Goal: Information Seeking & Learning: Learn about a topic

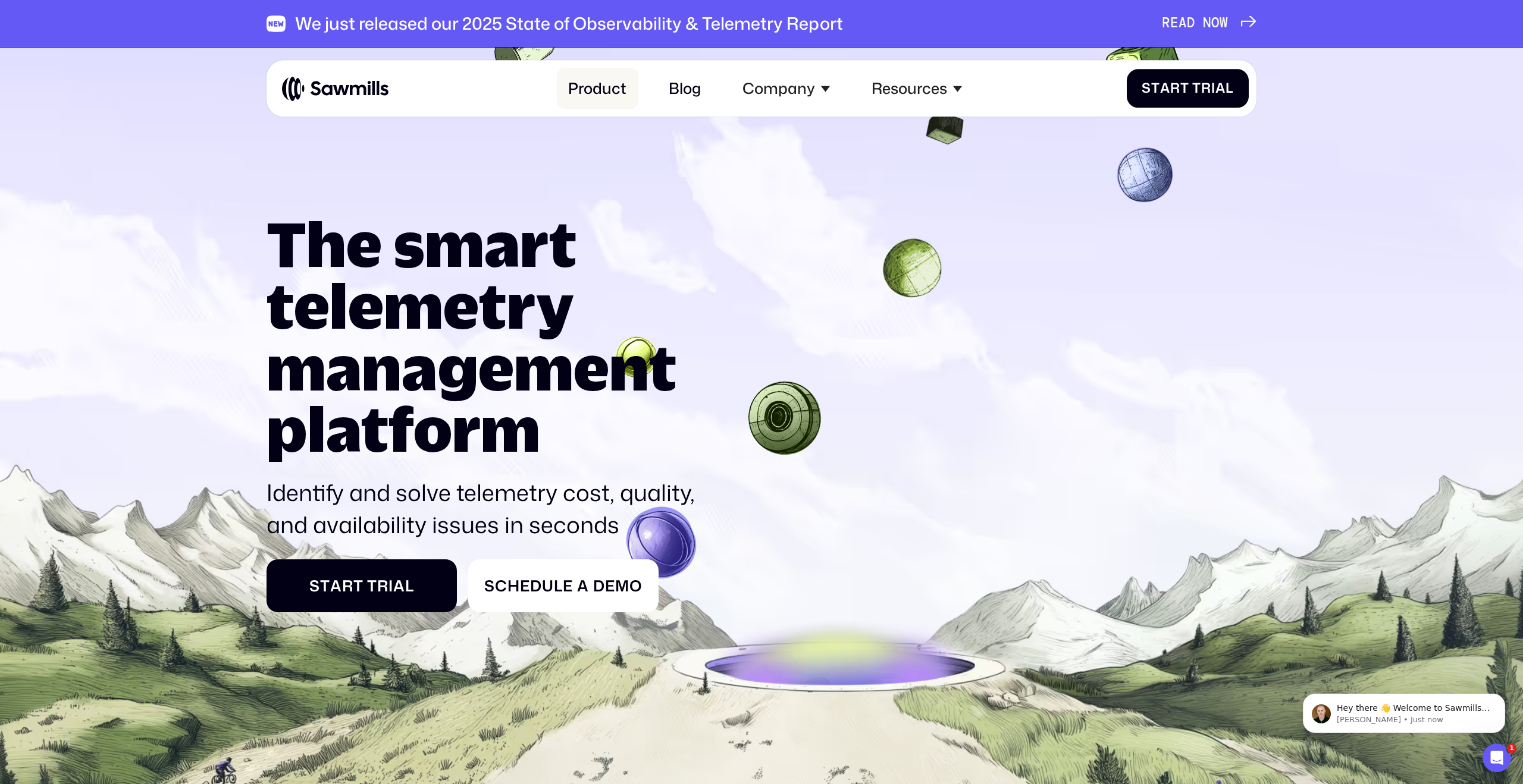
click at [583, 94] on link "Product" at bounding box center [597, 88] width 81 height 41
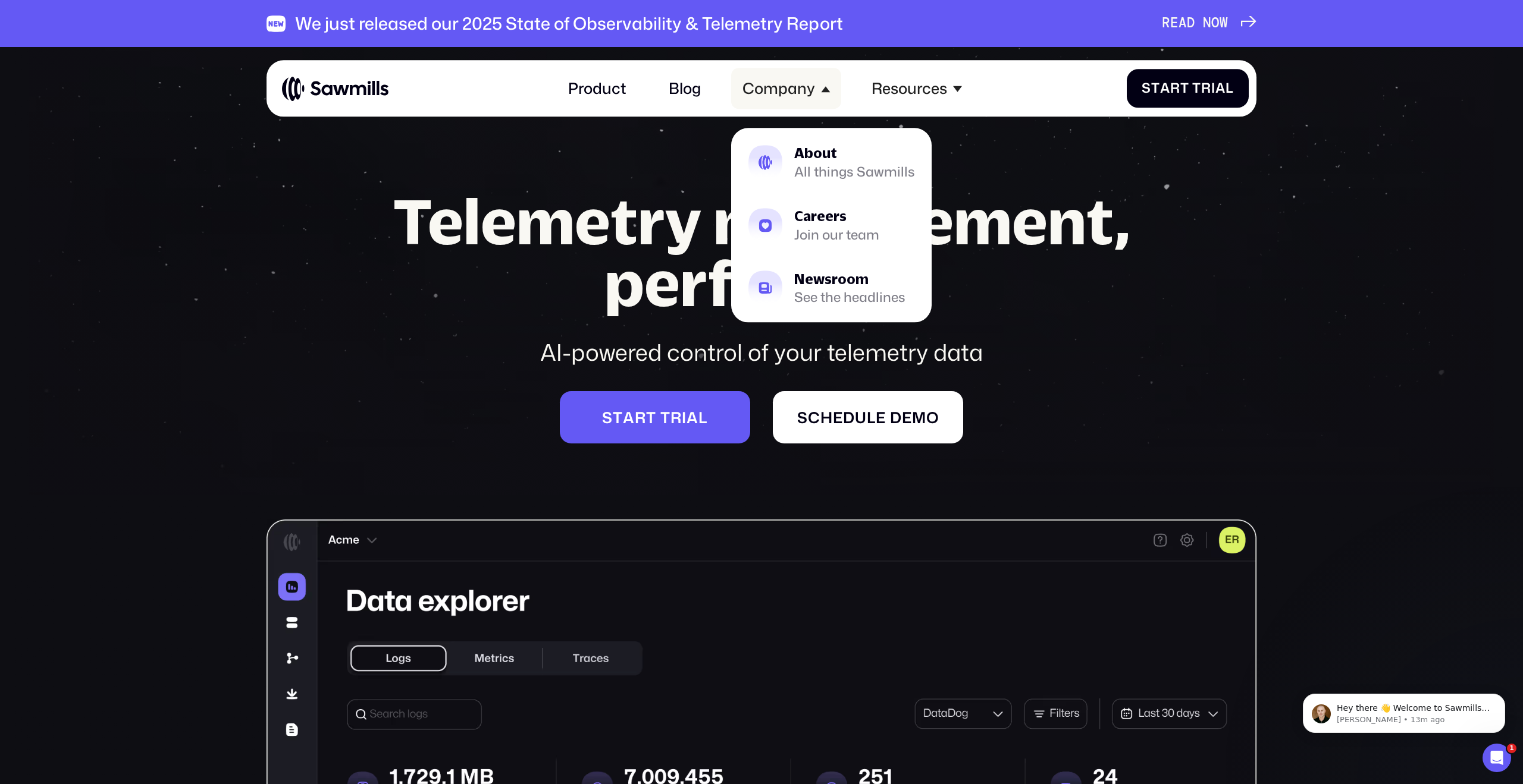
click at [787, 101] on div "Company" at bounding box center [786, 88] width 110 height 41
click at [809, 159] on div "About" at bounding box center [854, 154] width 121 height 13
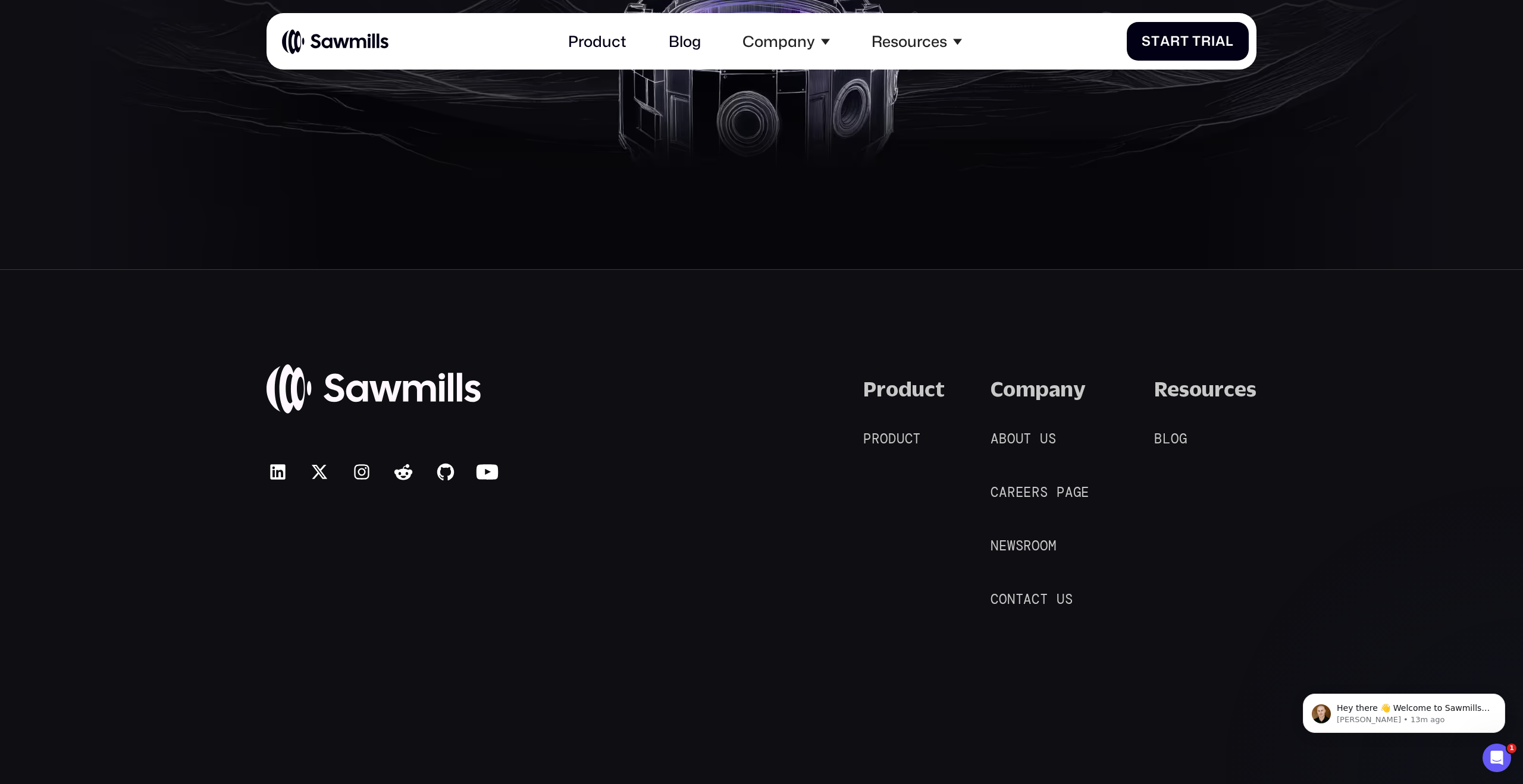
scroll to position [3433, 0]
click at [1284, 328] on div "© 2025 Sawmills Product P r o d u c t P r o d u c t Company A b o u t u s A b o…" at bounding box center [762, 640] width 1523 height 744
click at [1170, 440] on link "B l o g B l o g" at bounding box center [1179, 439] width 52 height 19
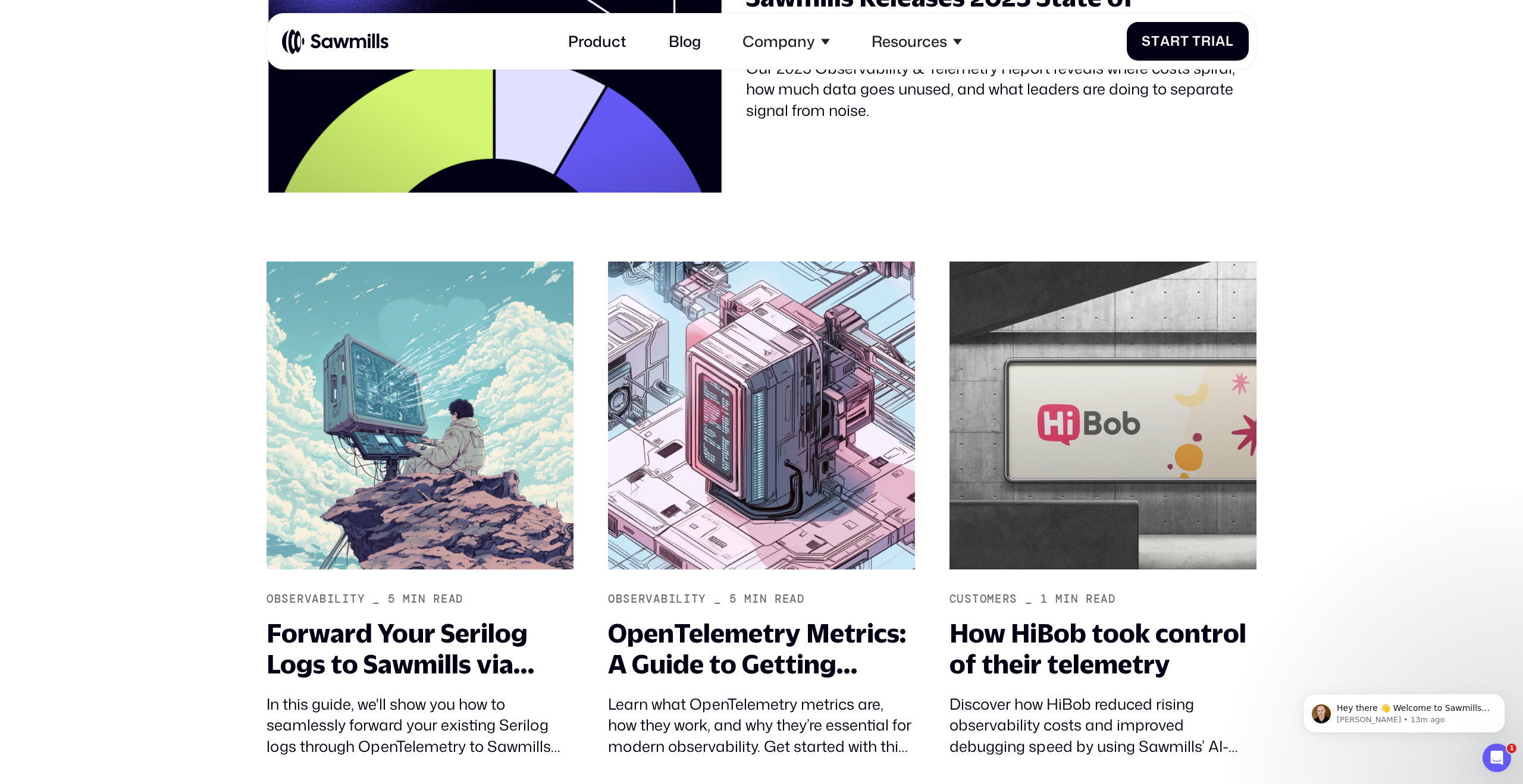
scroll to position [673, 0]
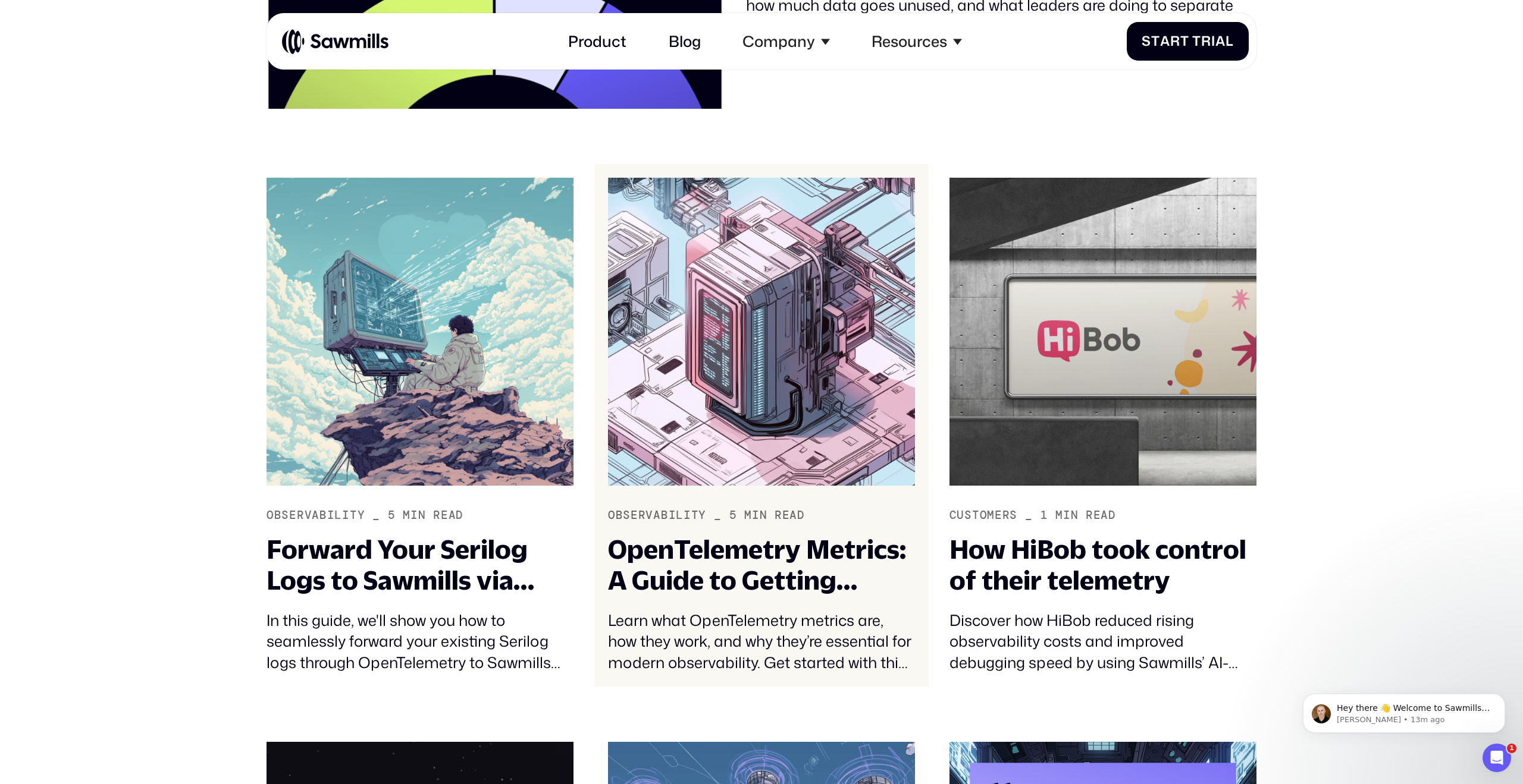
click at [749, 536] on div "OpenTelemetry Metrics: A Guide to Getting Started" at bounding box center [761, 565] width 307 height 63
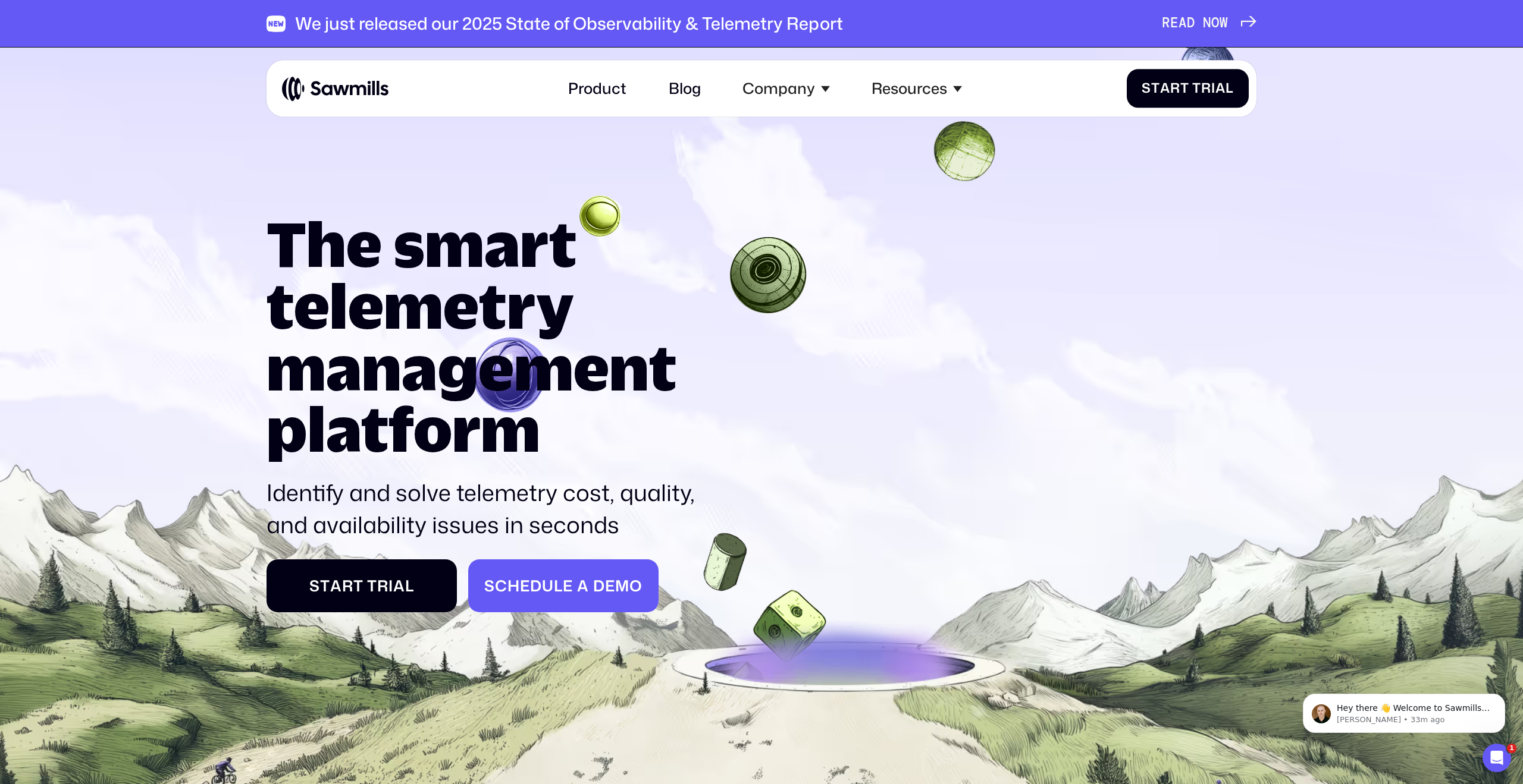
click at [514, 577] on span "h" at bounding box center [514, 586] width 13 height 18
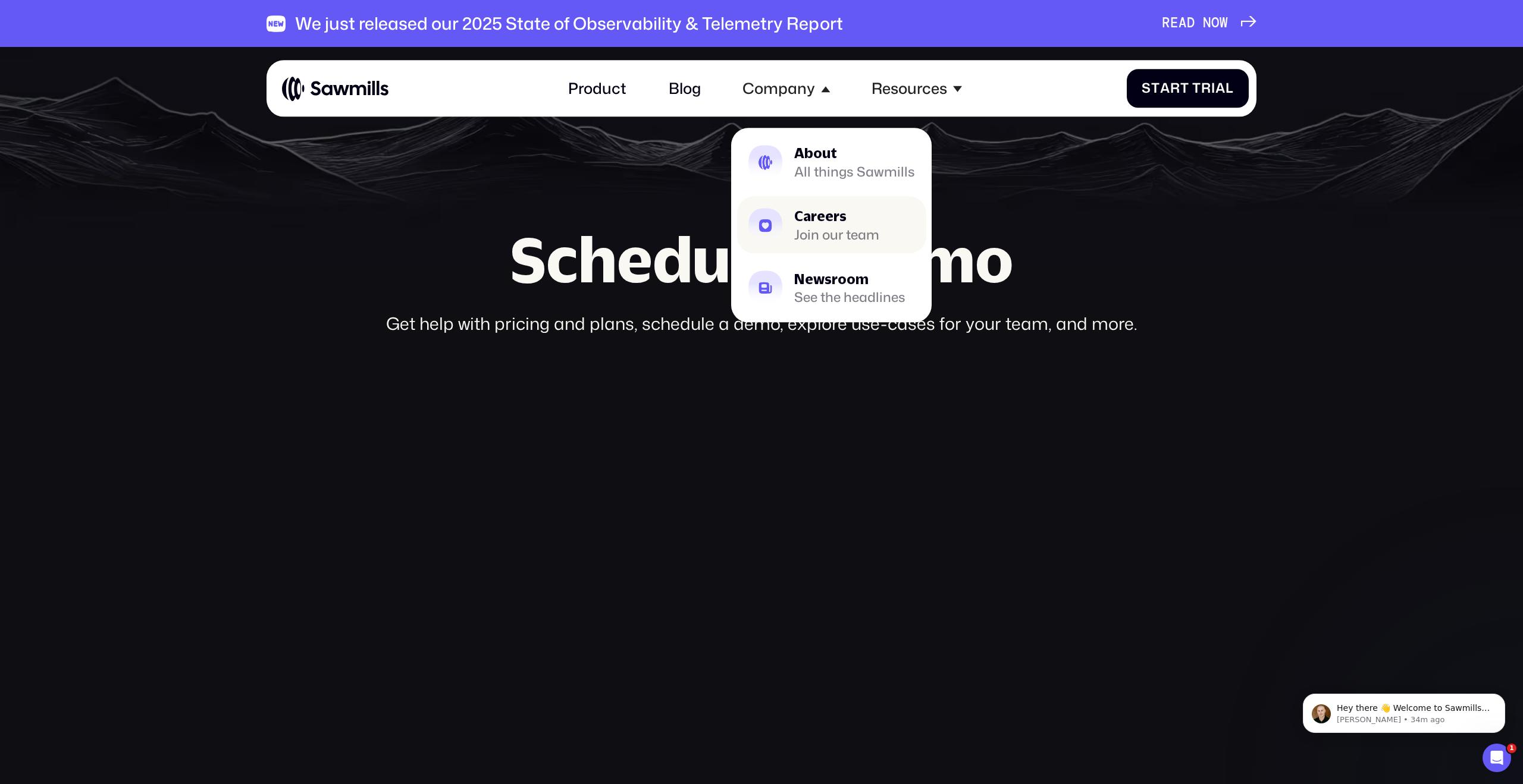
click at [784, 205] on link "Careers Join our team" at bounding box center [832, 225] width 189 height 57
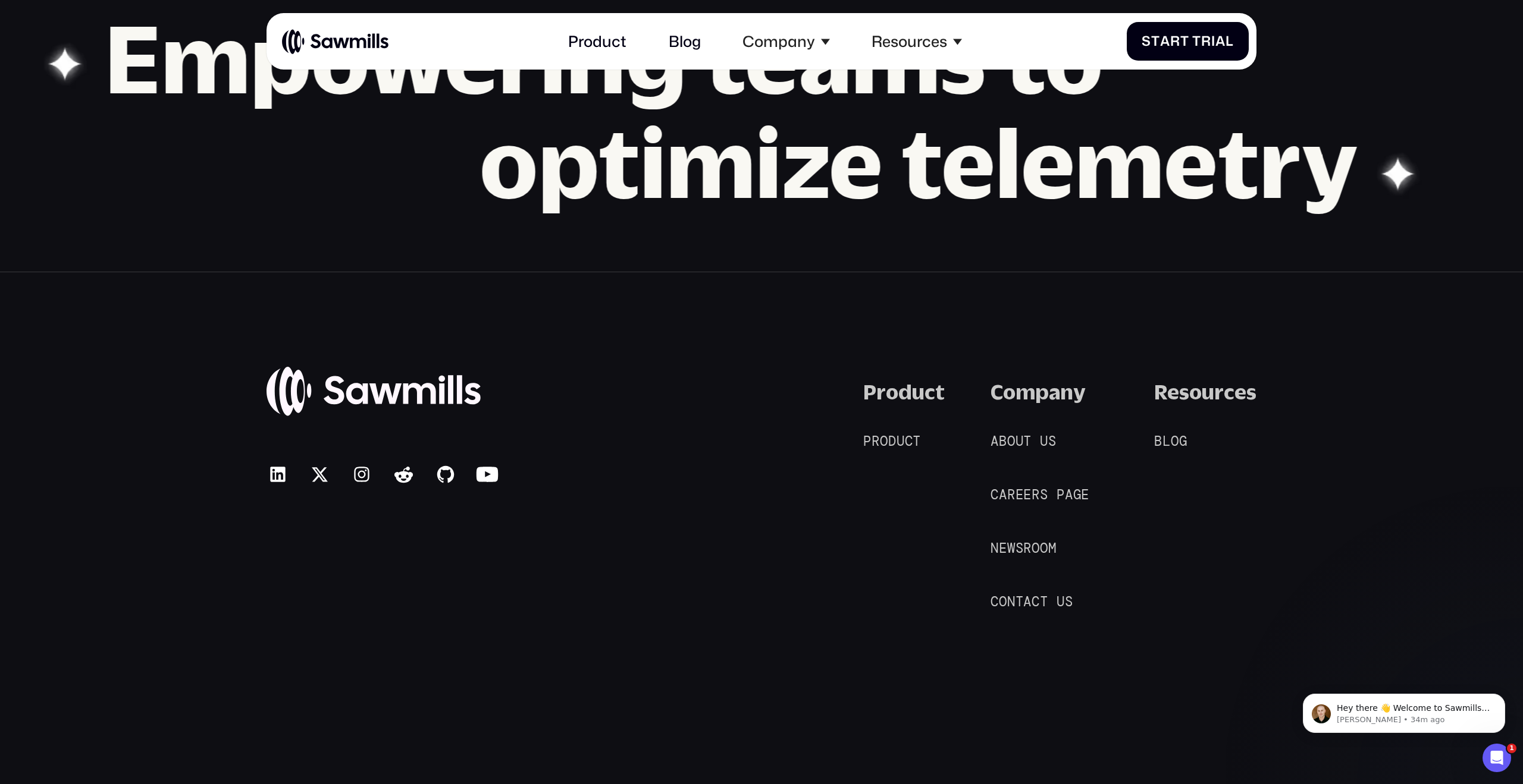
scroll to position [1795, 0]
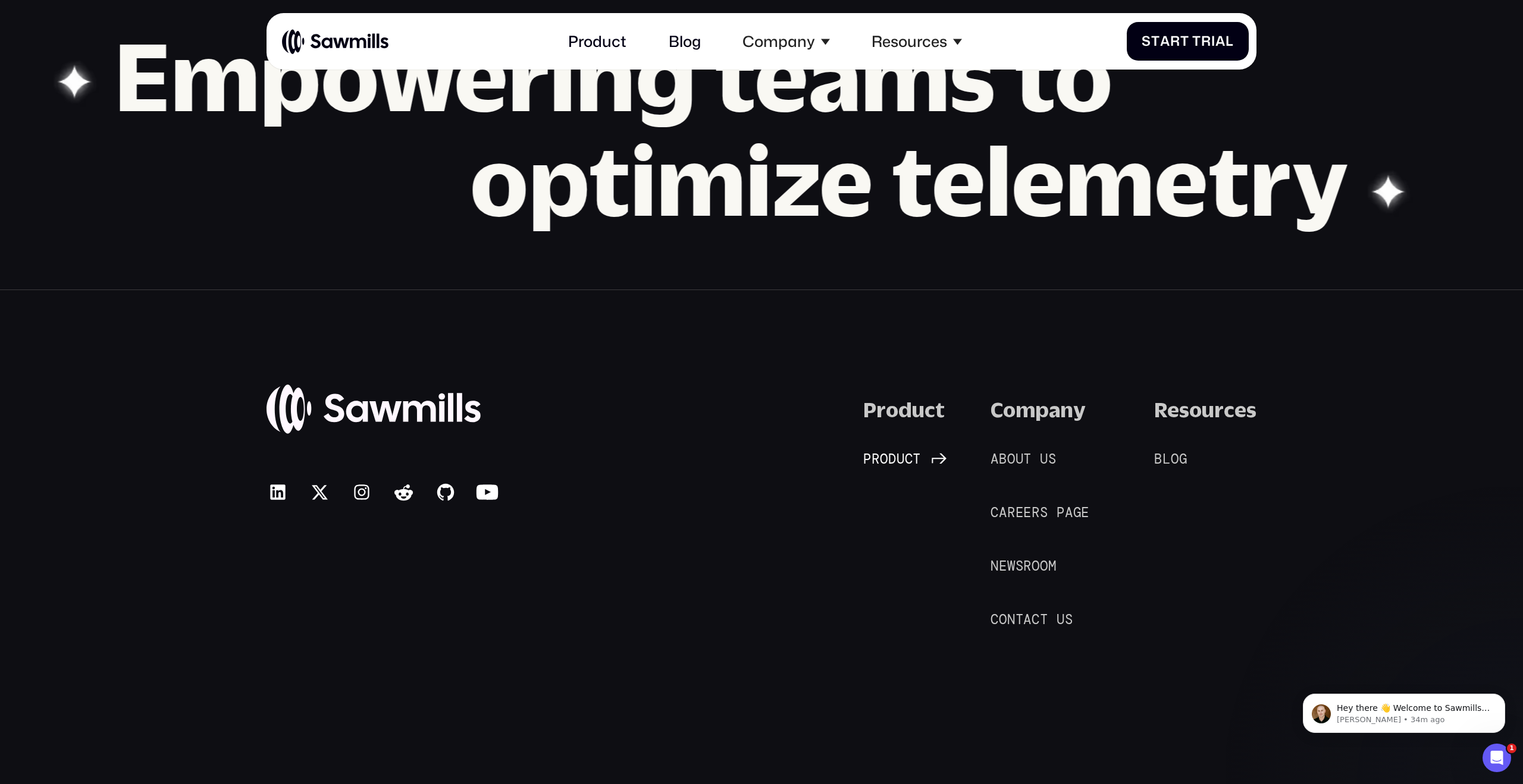
click at [902, 451] on link "P r o d u c t P r o d u c t" at bounding box center [901, 460] width 77 height 19
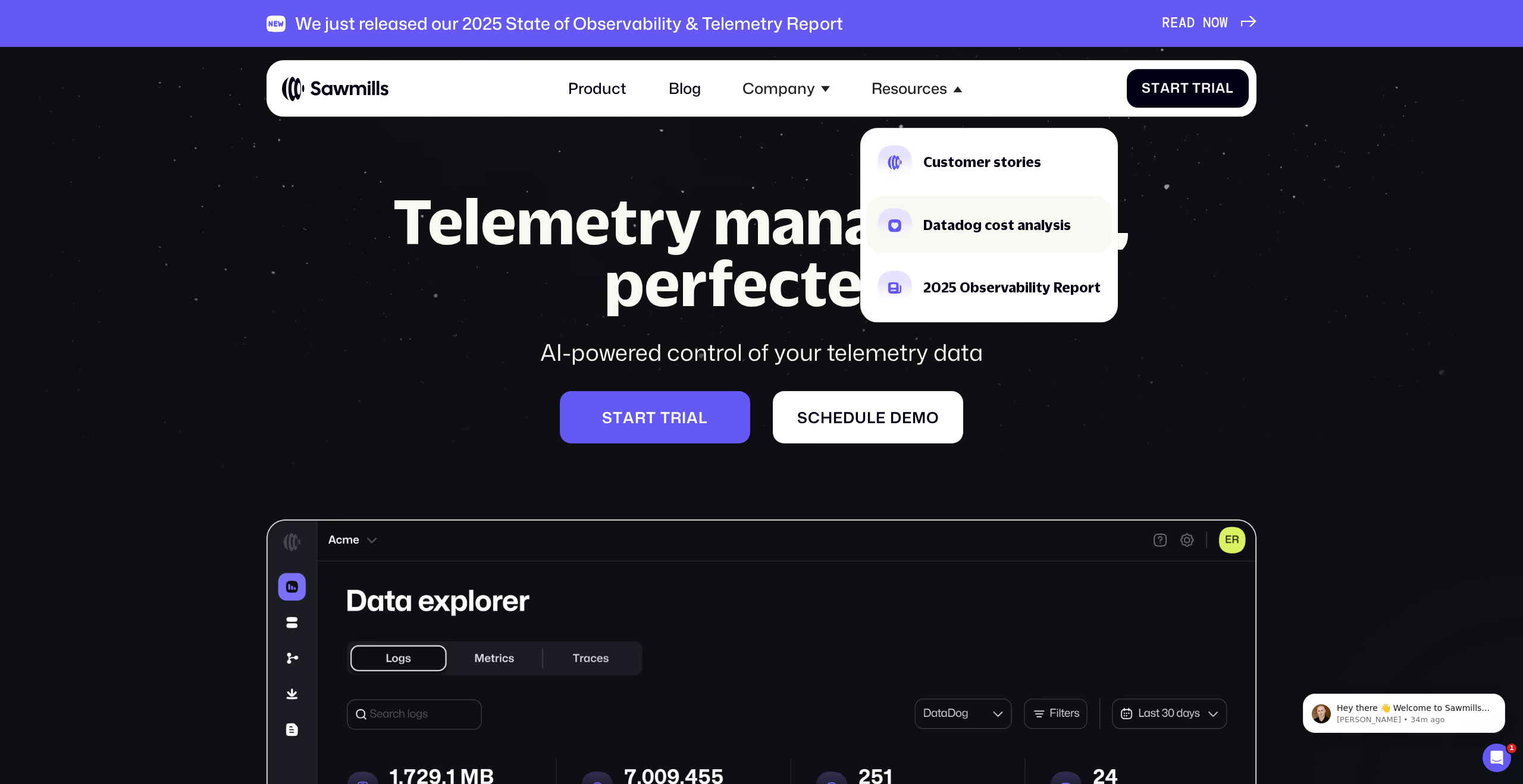
click at [948, 218] on div "Datadog cost analysis" at bounding box center [996, 225] width 148 height 13
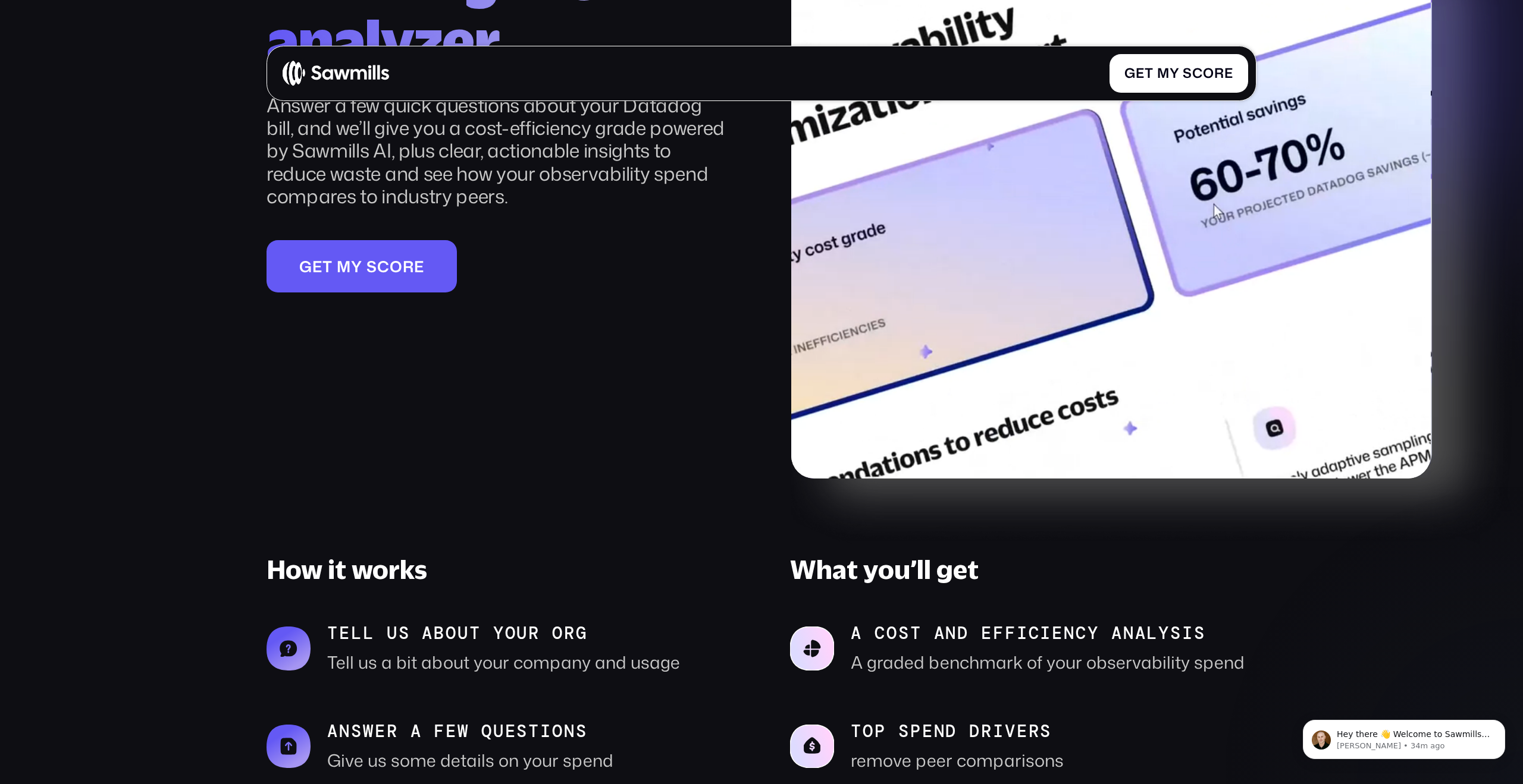
scroll to position [259, 0]
